Goal: Task Accomplishment & Management: Complete application form

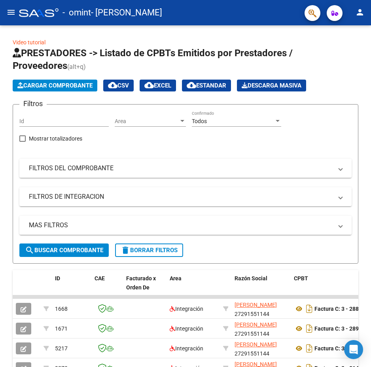
click at [337, 17] on span "button" at bounding box center [335, 13] width 7 height 16
click at [335, 14] on icon "button" at bounding box center [335, 13] width 7 height 6
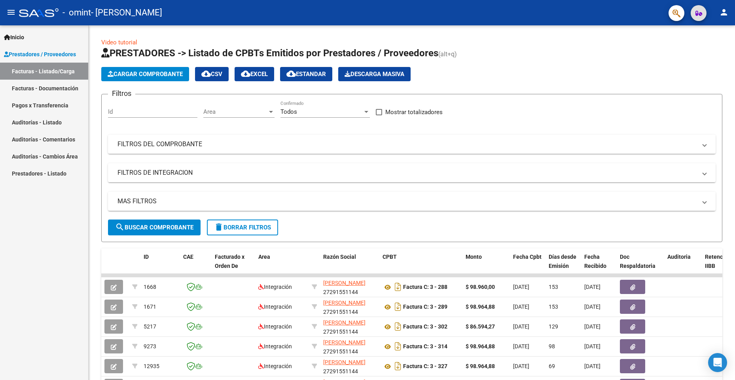
click at [371, 10] on mat-icon "person" at bounding box center [724, 12] width 9 height 9
click at [371, 49] on button "exit_to_app Salir" at bounding box center [708, 52] width 48 height 19
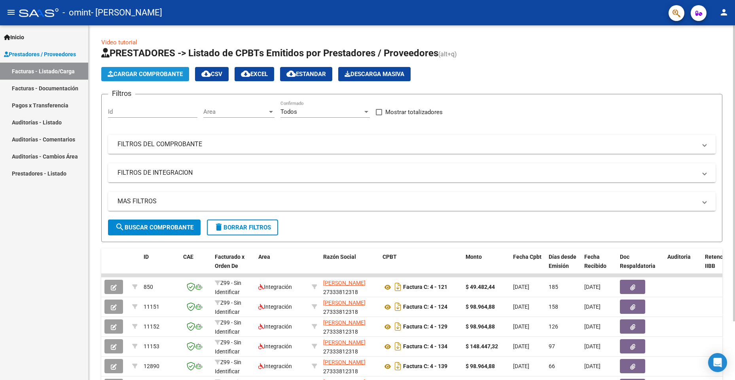
click at [160, 73] on span "Cargar Comprobante" at bounding box center [145, 73] width 75 height 7
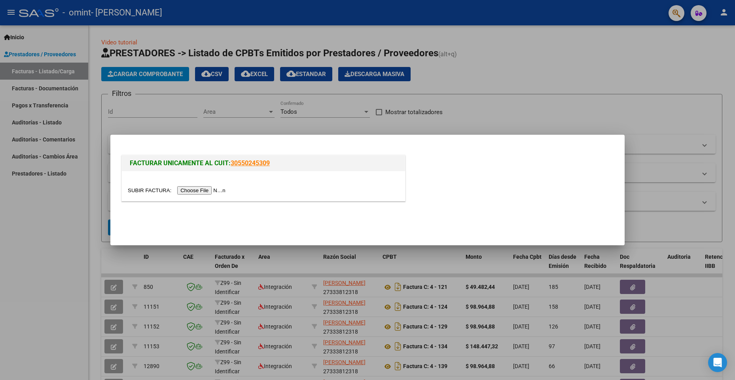
click at [201, 189] on input "file" at bounding box center [178, 190] width 100 height 8
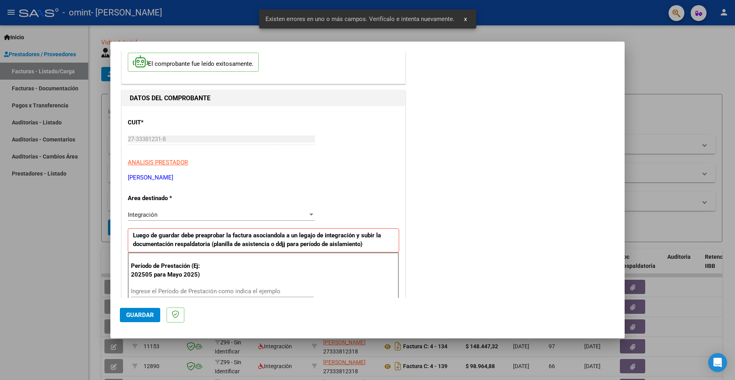
scroll to position [119, 0]
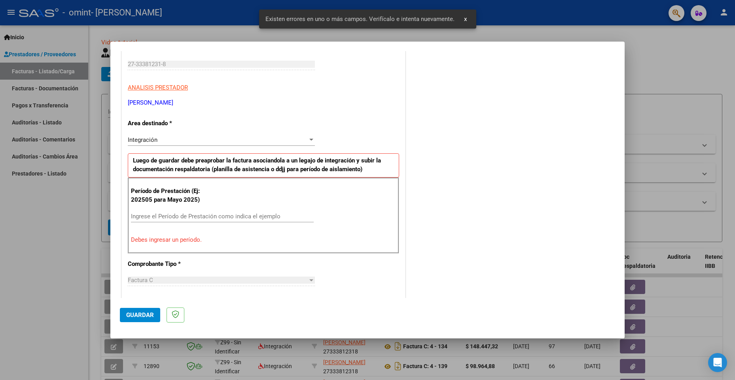
click at [161, 220] on div "Ingrese el Período de Prestación como indica el ejemplo" at bounding box center [222, 216] width 183 height 12
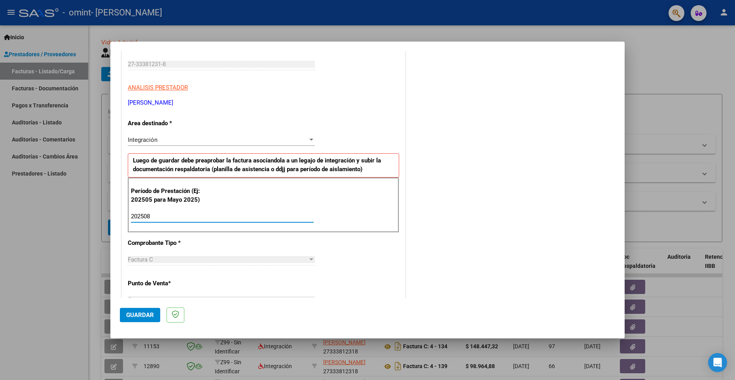
type input "202508"
drag, startPoint x: 132, startPoint y: 316, endPoint x: 303, endPoint y: 208, distance: 202.3
click at [132, 316] on span "Guardar" at bounding box center [140, 314] width 28 height 7
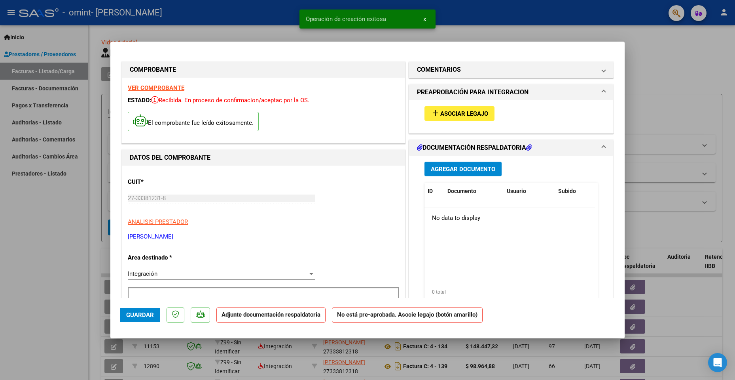
click at [456, 120] on button "add Asociar Legajo" at bounding box center [460, 113] width 70 height 15
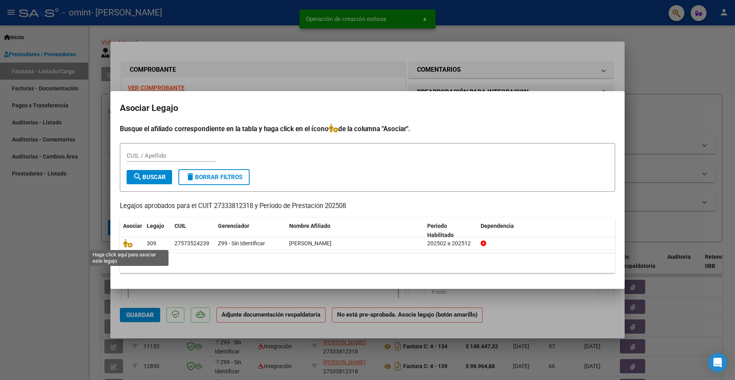
drag, startPoint x: 128, startPoint y: 244, endPoint x: 374, endPoint y: 135, distance: 268.5
click at [129, 243] on icon at bounding box center [127, 243] width 9 height 9
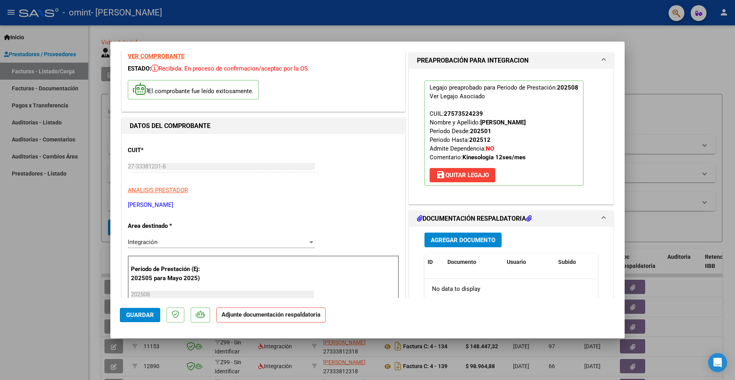
scroll to position [79, 0]
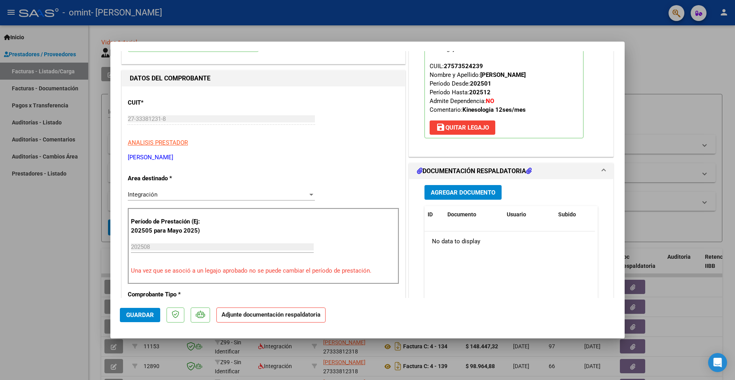
click at [453, 196] on span "Agregar Documento" at bounding box center [463, 192] width 65 height 7
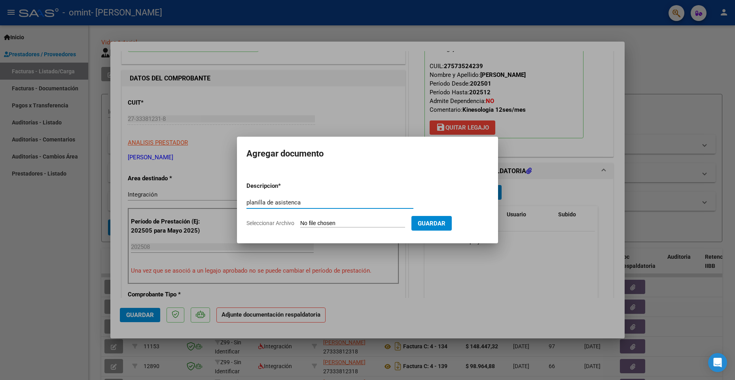
click at [327, 215] on div "planilla de asistenca Escriba aquí una descripcion" at bounding box center [330, 205] width 167 height 19
click at [295, 201] on input "planilla de asistenca" at bounding box center [330, 202] width 167 height 7
type input "planilla de asistencia"
click at [320, 218] on form "Descripcion * planilla de asistencia Escriba aquí una descripcion Seleccionar A…" at bounding box center [368, 204] width 242 height 58
click at [340, 225] on input "Seleccionar Archivo" at bounding box center [352, 224] width 105 height 8
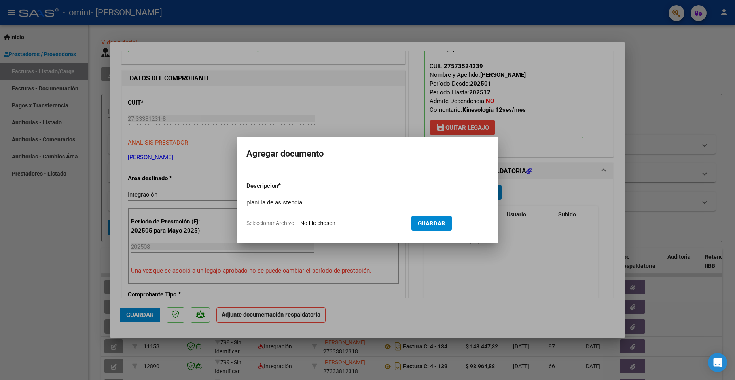
type input "C:\fakepath\[PERSON_NAME] - [PERSON_NAME] planilla.pdf"
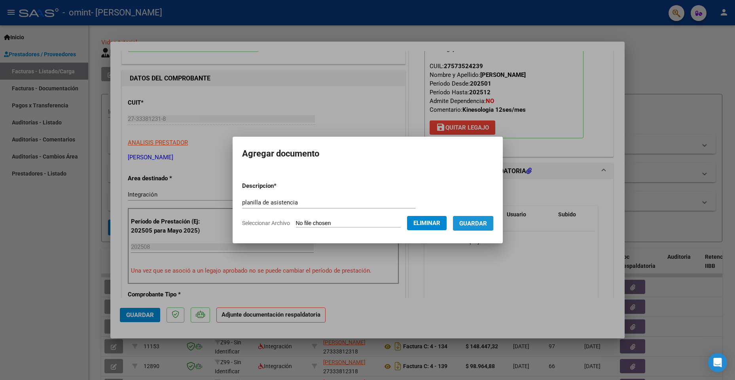
click at [474, 228] on button "Guardar" at bounding box center [473, 223] width 40 height 15
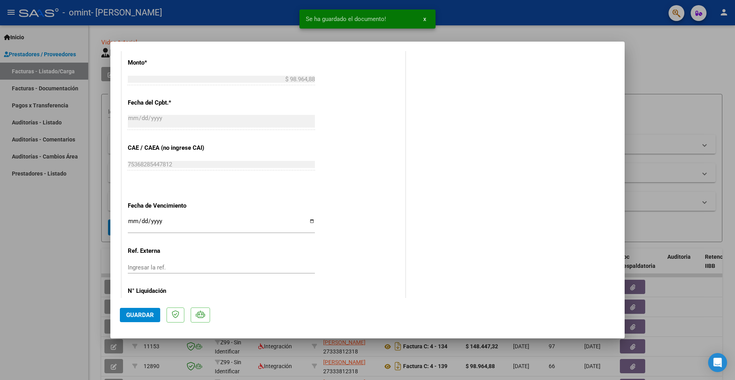
scroll to position [462, 0]
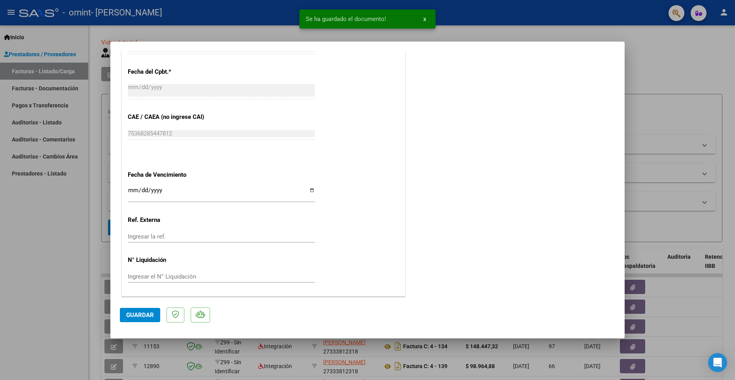
click at [147, 322] on button "Guardar" at bounding box center [140, 315] width 40 height 14
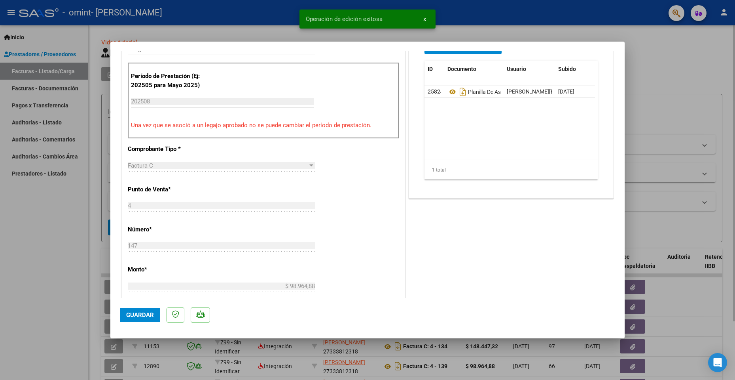
click at [674, 69] on div at bounding box center [367, 190] width 735 height 380
type input "$ 0,00"
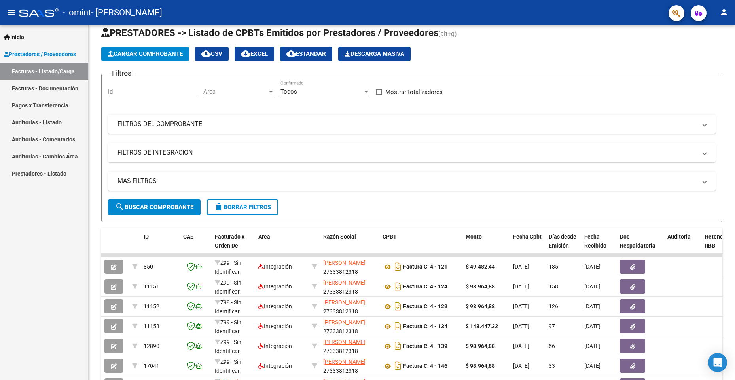
scroll to position [0, 0]
